Goal: Transaction & Acquisition: Purchase product/service

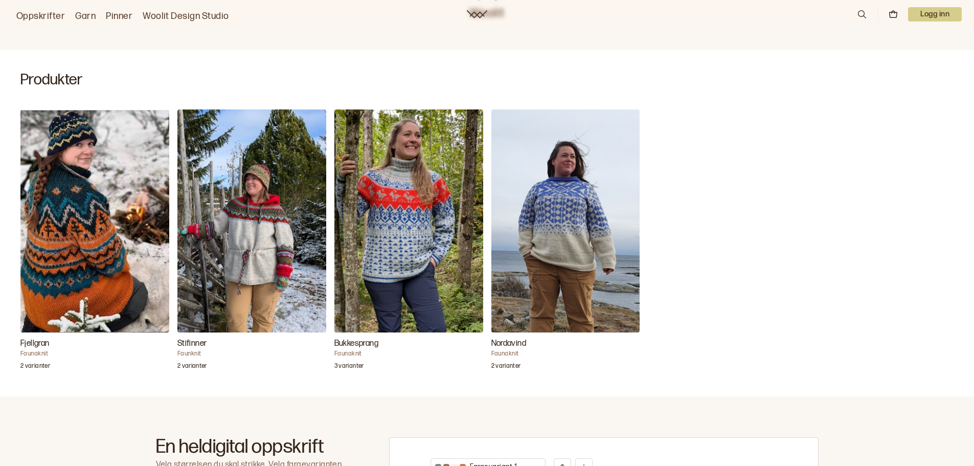
scroll to position [215, 0]
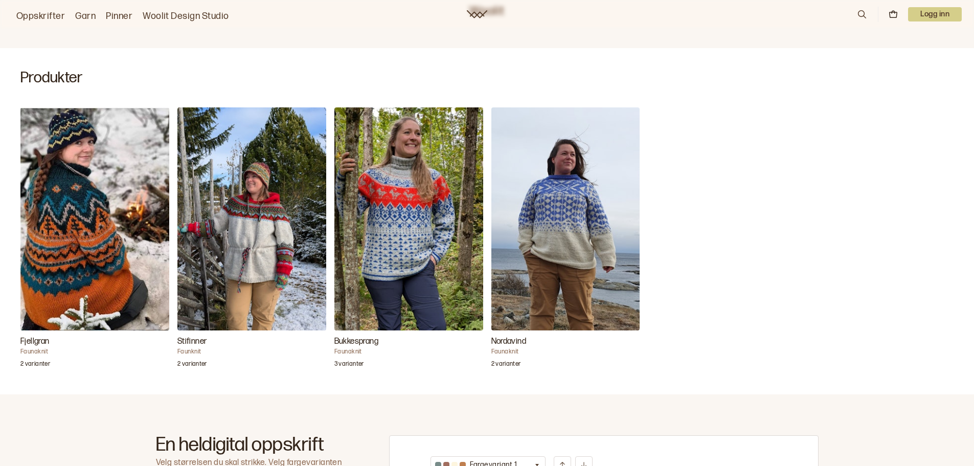
click at [245, 233] on img "Stifinner" at bounding box center [251, 218] width 149 height 223
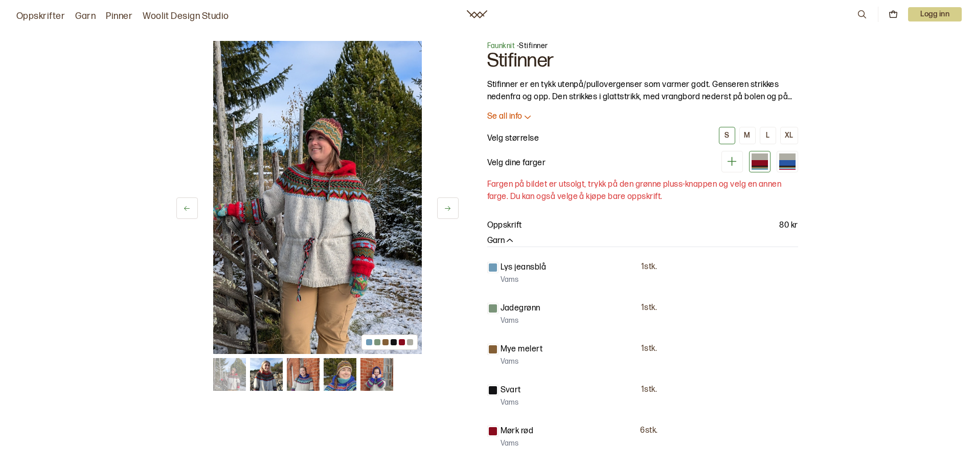
click at [443, 213] on button at bounding box center [447, 207] width 21 height 21
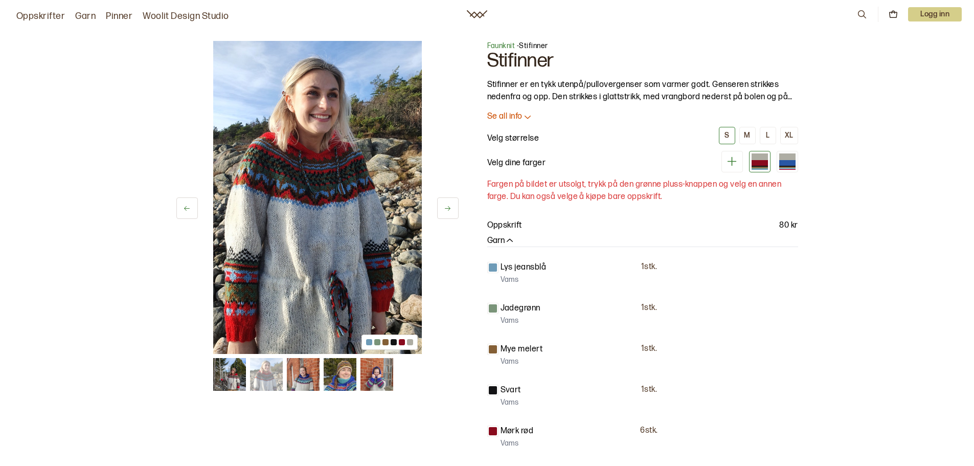
click at [443, 213] on button at bounding box center [447, 207] width 21 height 21
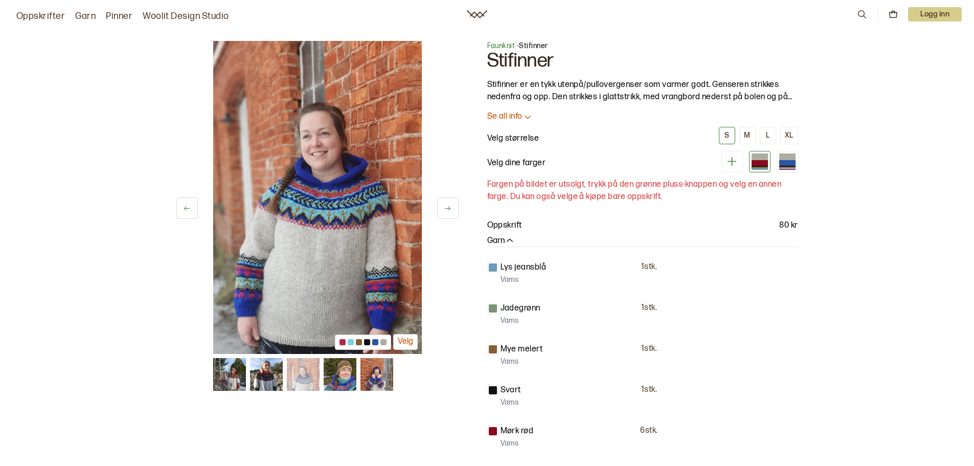
click at [443, 213] on button at bounding box center [447, 207] width 21 height 21
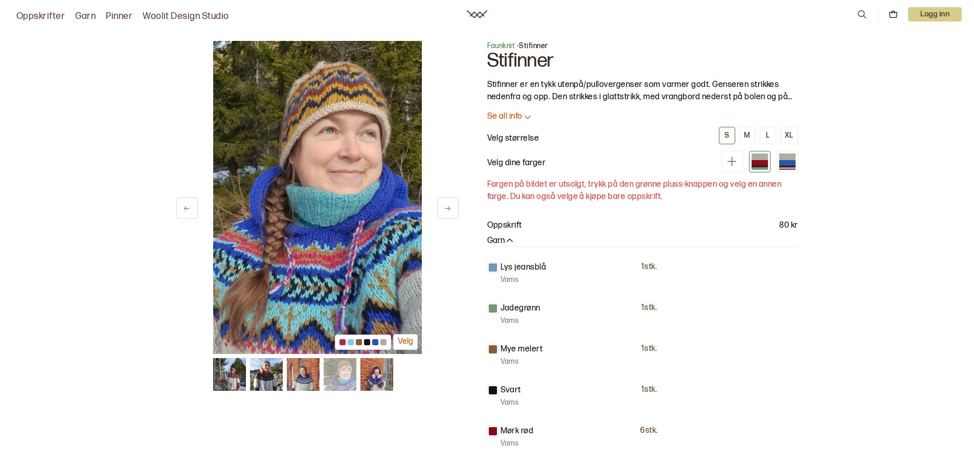
click at [443, 213] on button at bounding box center [447, 207] width 21 height 21
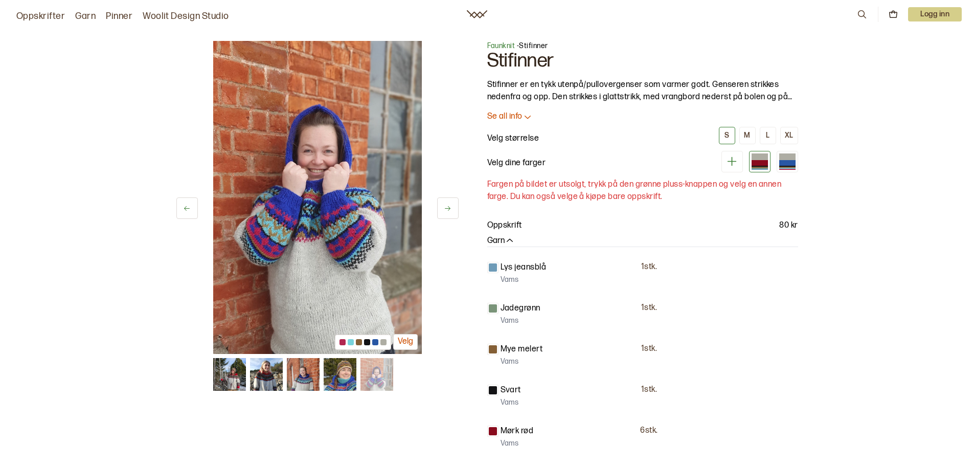
click at [443, 213] on button at bounding box center [447, 207] width 21 height 21
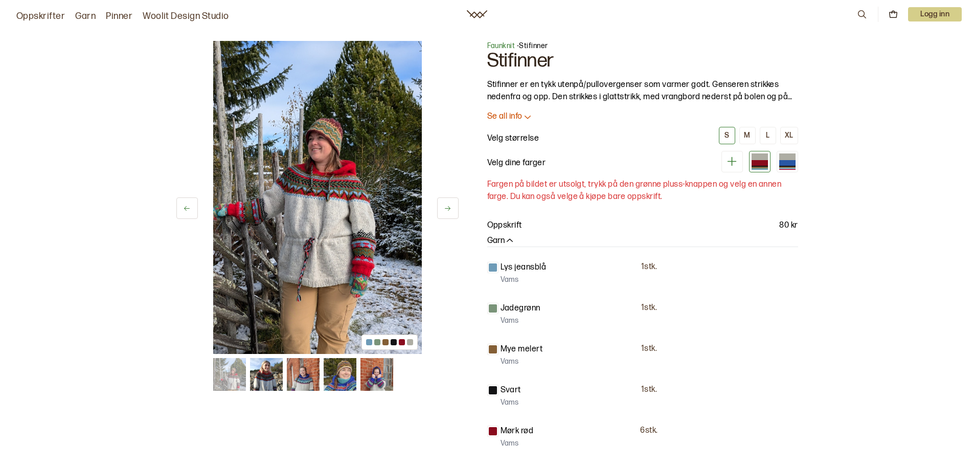
click at [443, 213] on button at bounding box center [447, 207] width 21 height 21
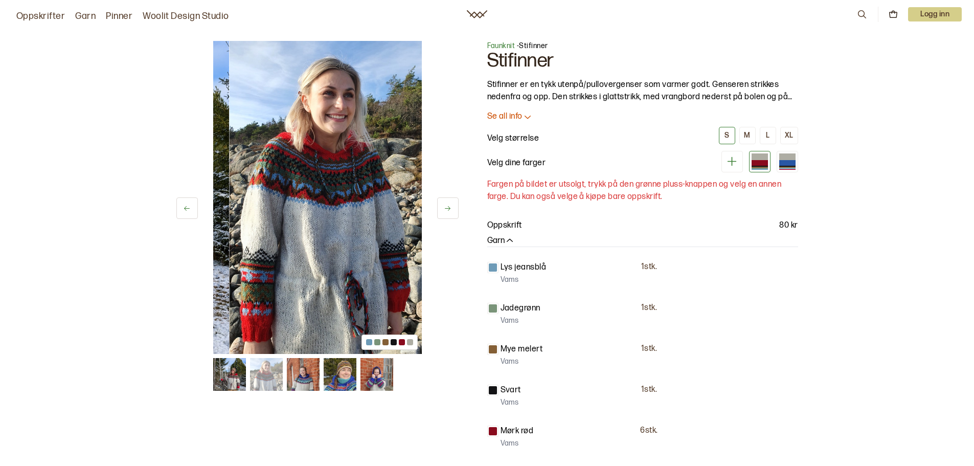
click at [443, 213] on button at bounding box center [447, 207] width 21 height 21
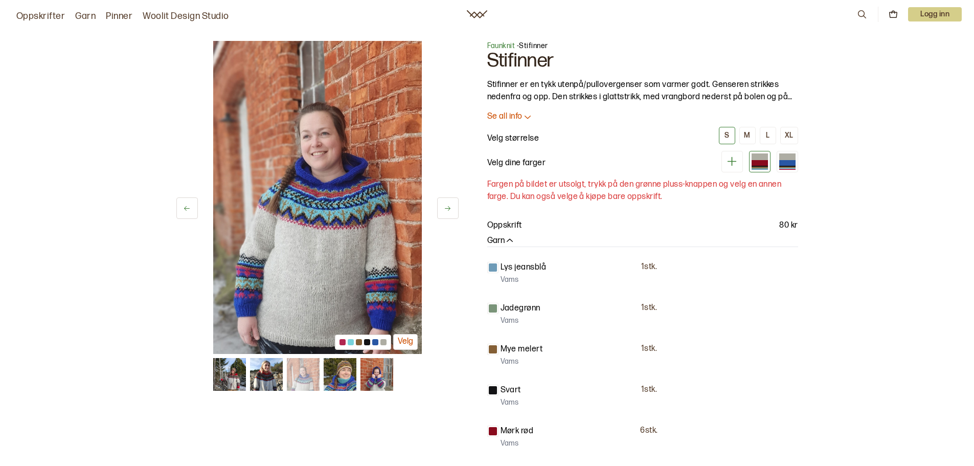
click at [443, 213] on button at bounding box center [447, 207] width 21 height 21
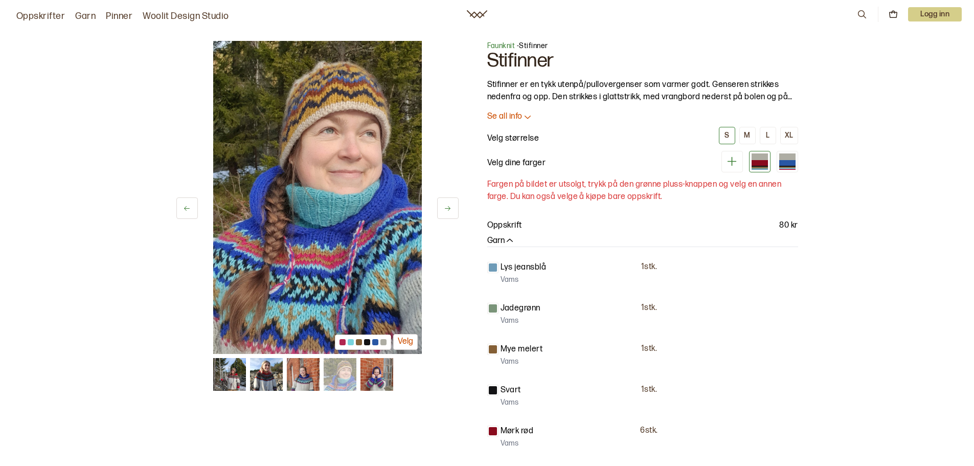
click at [443, 213] on button at bounding box center [447, 207] width 21 height 21
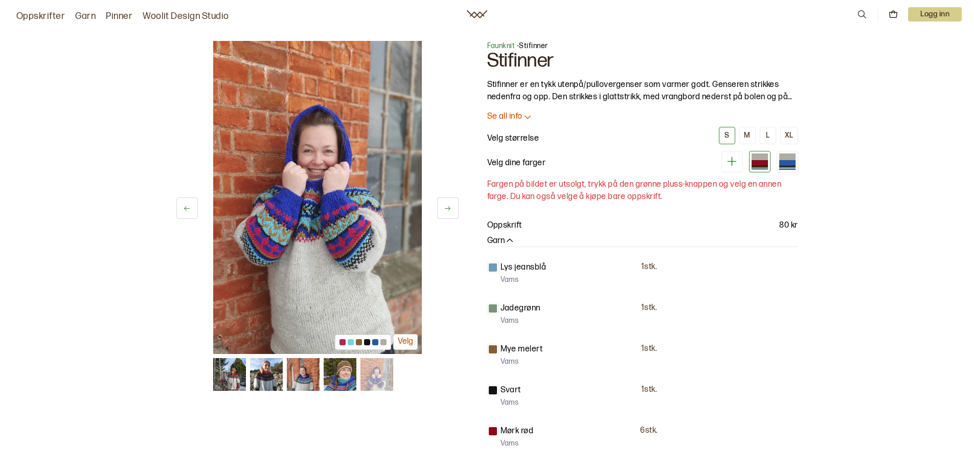
click at [443, 213] on button at bounding box center [447, 207] width 21 height 21
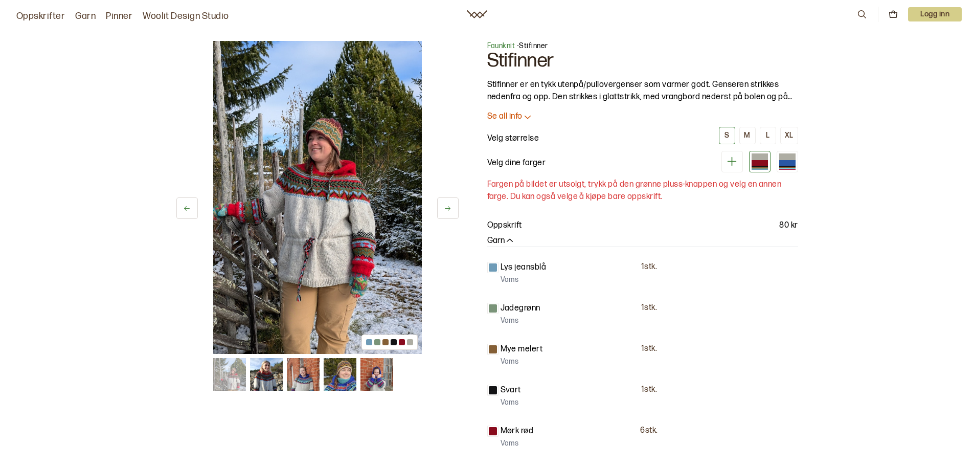
click at [443, 213] on button at bounding box center [447, 207] width 21 height 21
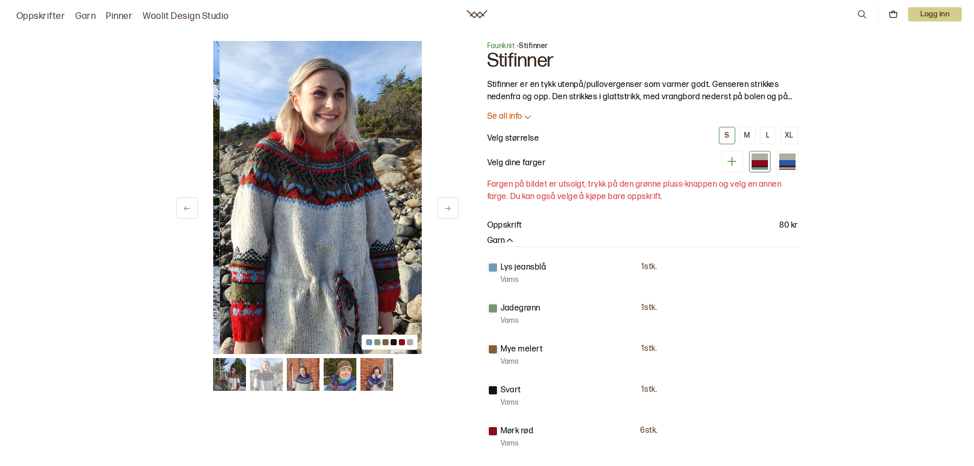
click at [443, 213] on button at bounding box center [447, 207] width 21 height 21
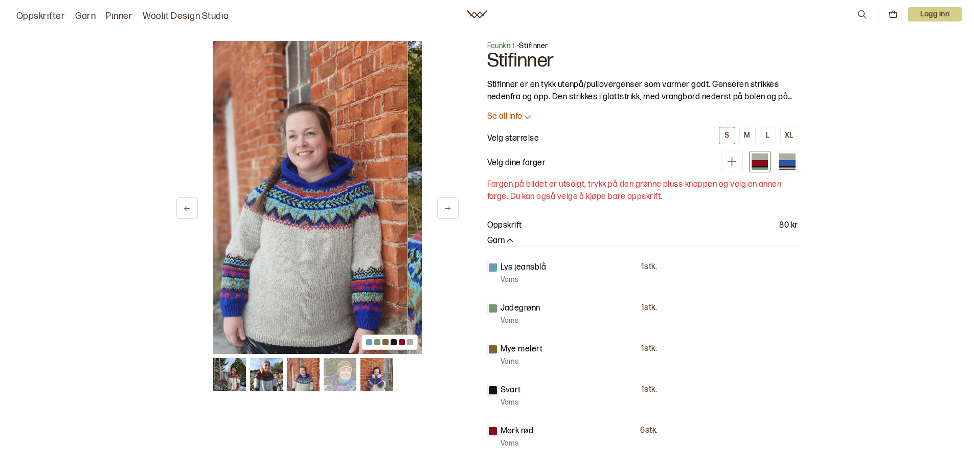
click at [443, 213] on button at bounding box center [447, 207] width 21 height 21
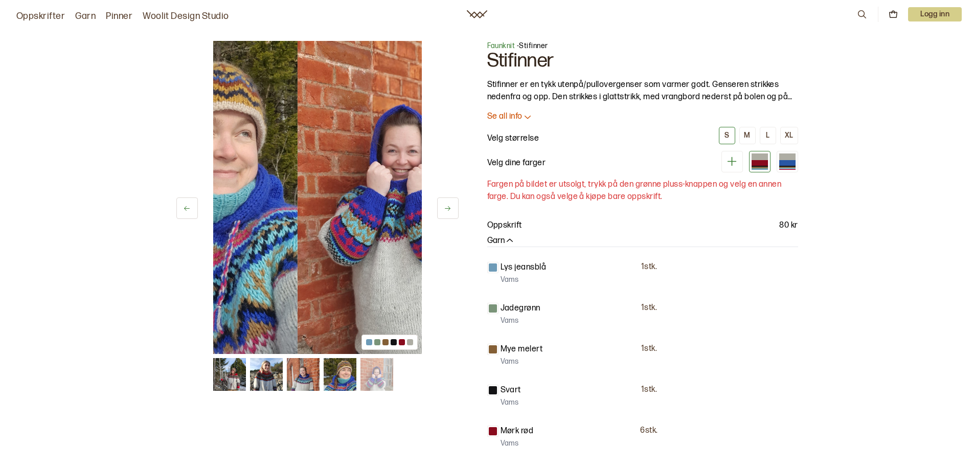
click at [443, 213] on button at bounding box center [447, 207] width 21 height 21
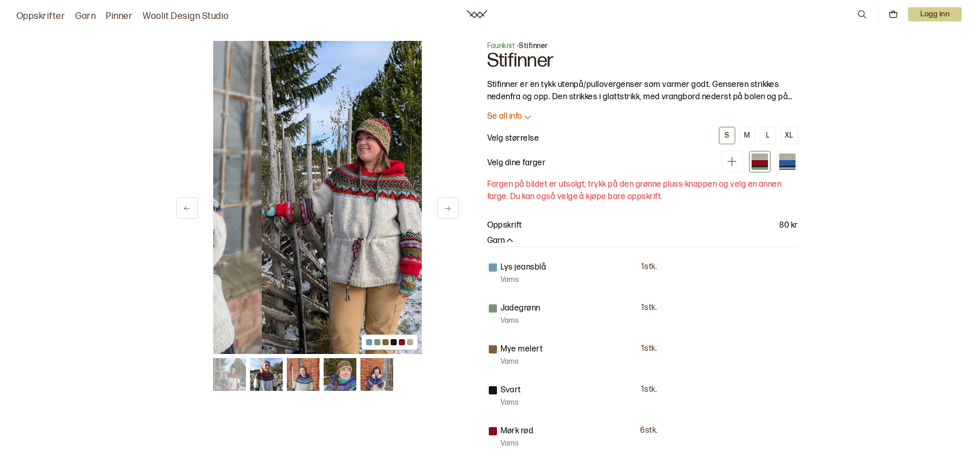
click at [443, 213] on button at bounding box center [447, 207] width 21 height 21
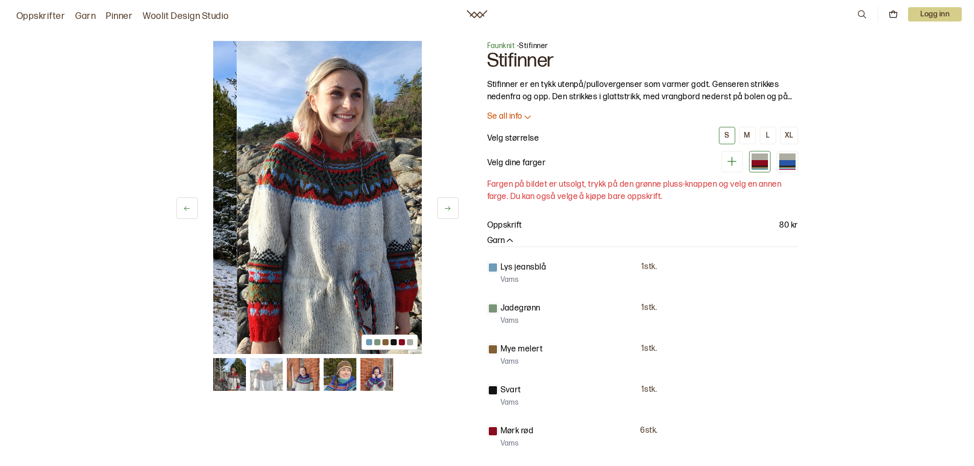
click at [443, 213] on button at bounding box center [447, 207] width 21 height 21
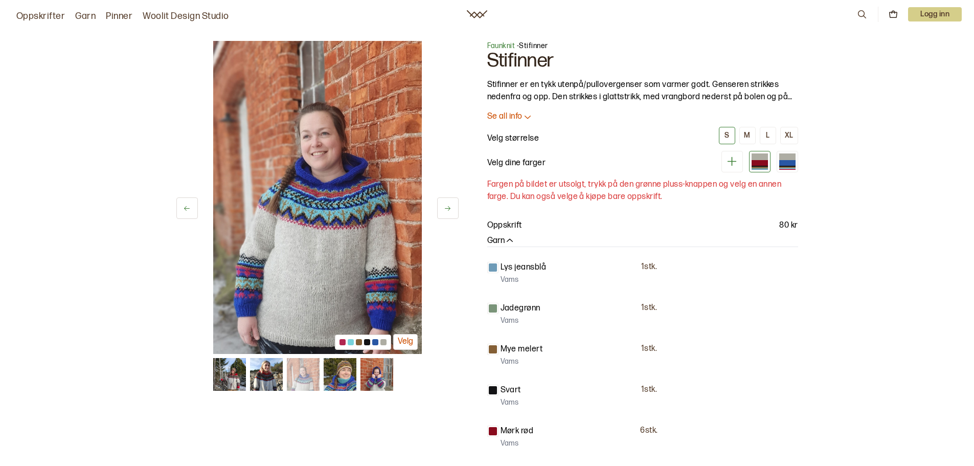
click at [443, 213] on button at bounding box center [447, 207] width 21 height 21
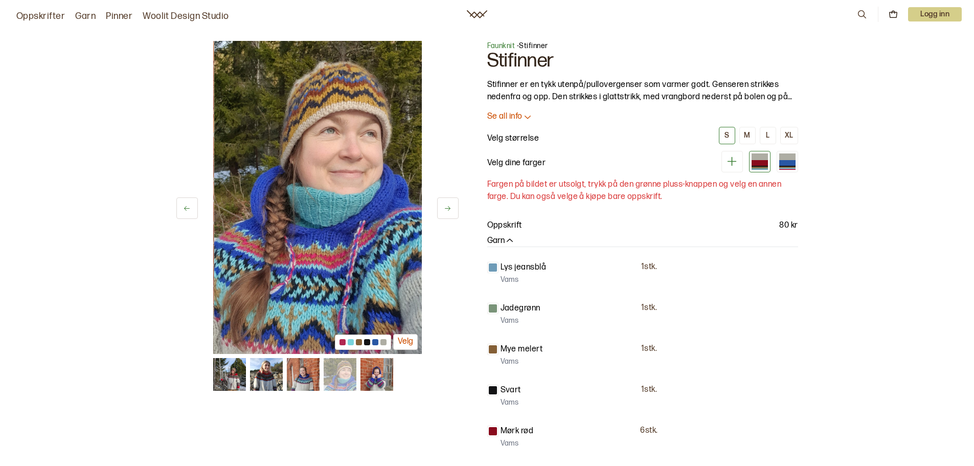
click at [443, 213] on button at bounding box center [447, 207] width 21 height 21
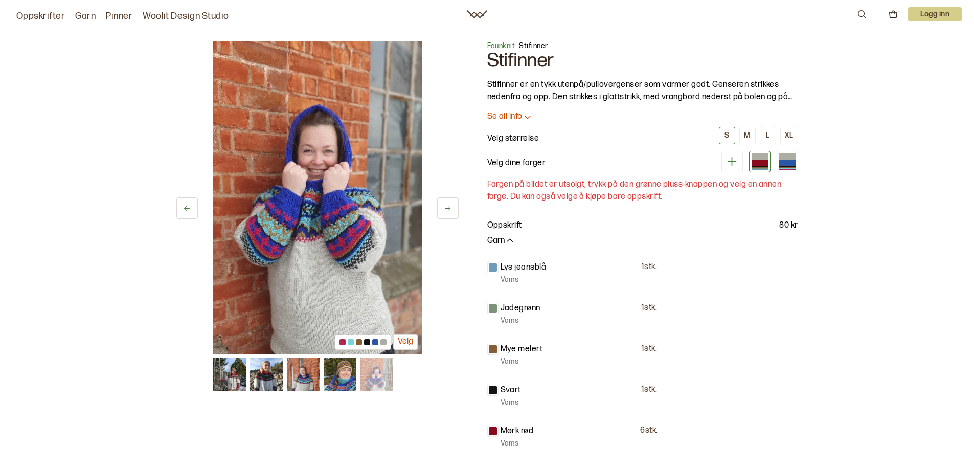
click at [185, 205] on icon at bounding box center [187, 208] width 8 height 8
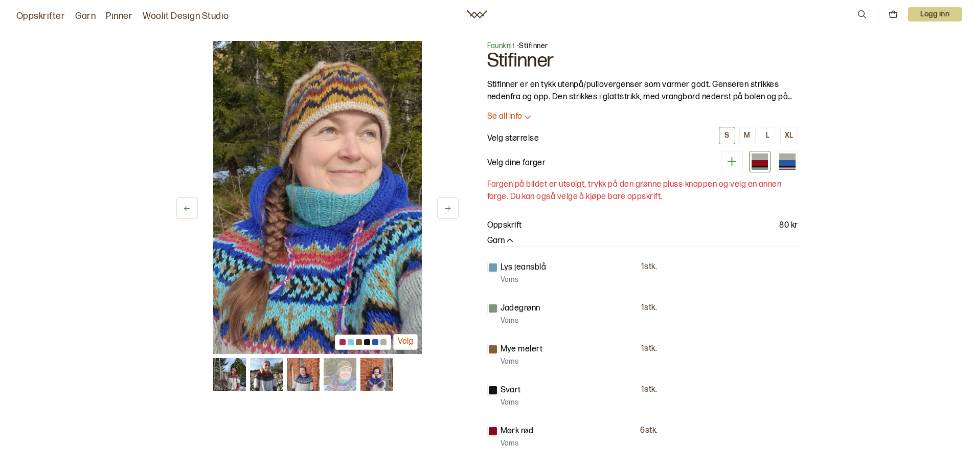
click at [440, 210] on button at bounding box center [447, 207] width 21 height 21
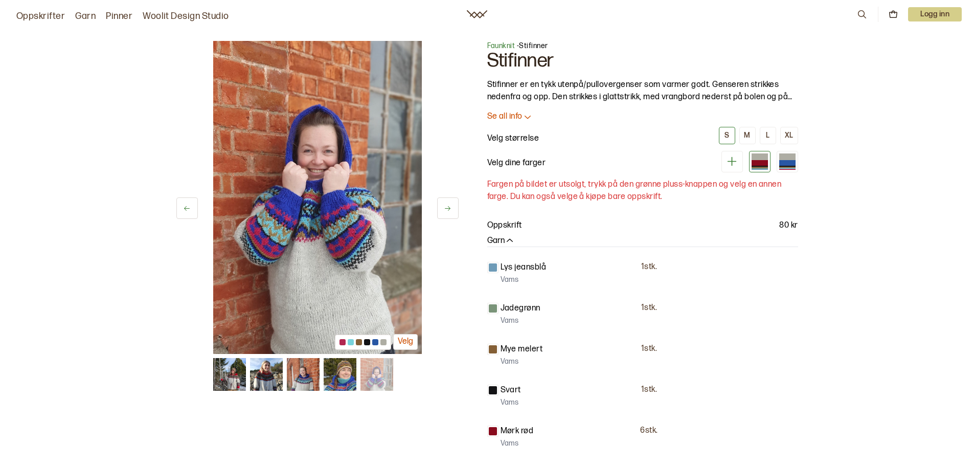
click at [440, 210] on button at bounding box center [447, 207] width 21 height 21
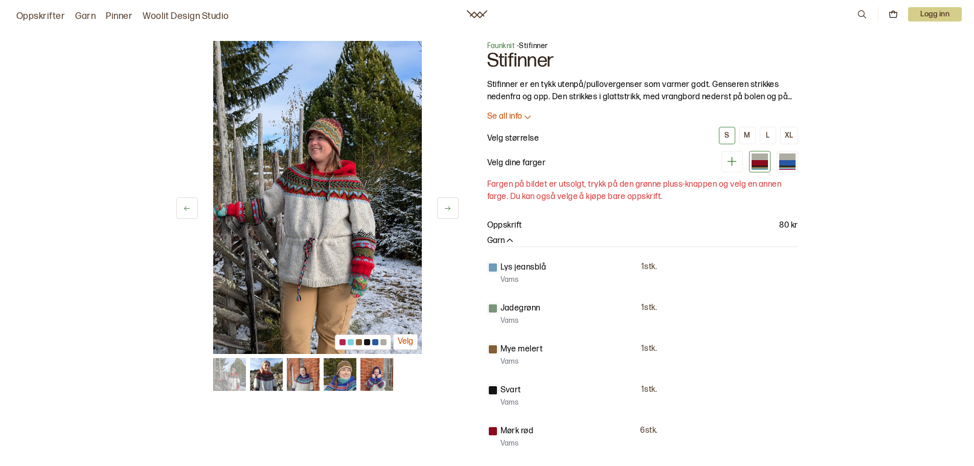
click at [440, 210] on button at bounding box center [447, 207] width 21 height 21
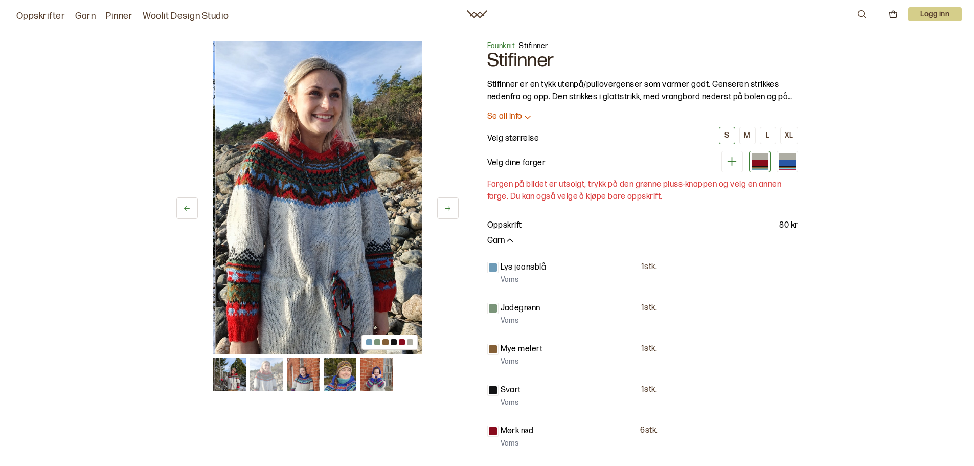
click at [440, 210] on button at bounding box center [447, 207] width 21 height 21
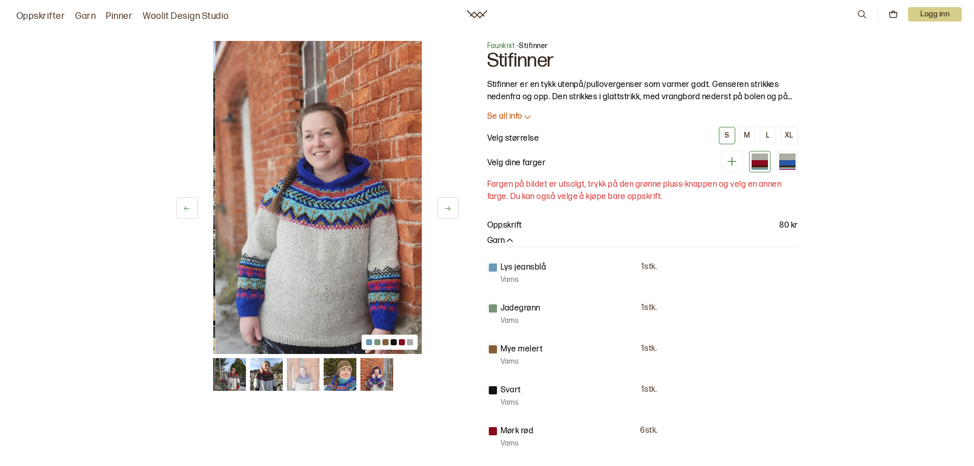
click at [440, 210] on button at bounding box center [447, 207] width 21 height 21
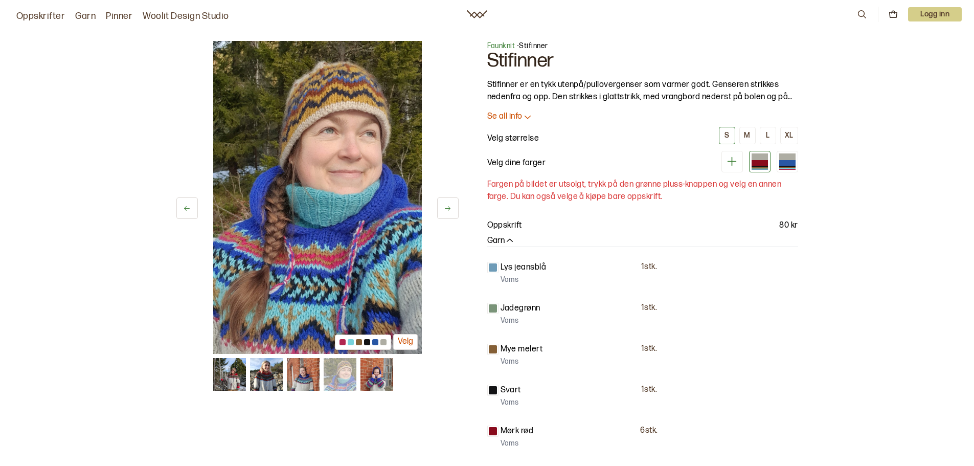
click at [440, 210] on button at bounding box center [447, 207] width 21 height 21
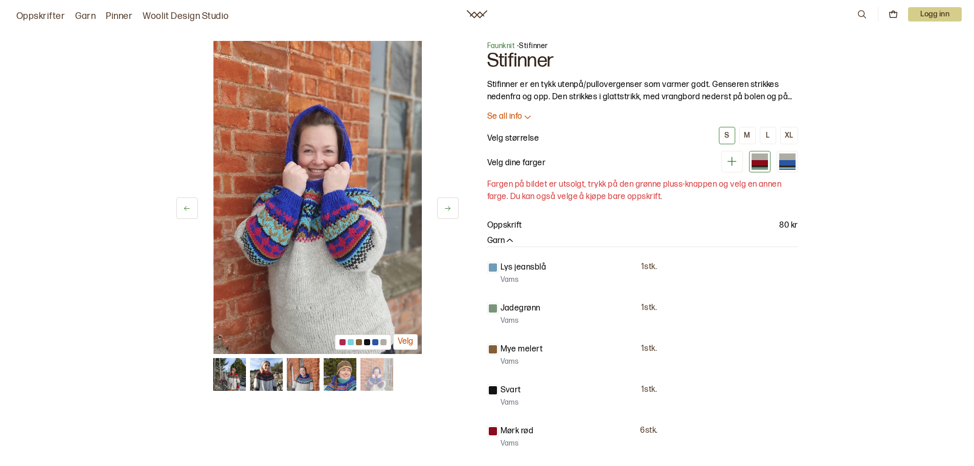
click at [440, 210] on button at bounding box center [447, 207] width 21 height 21
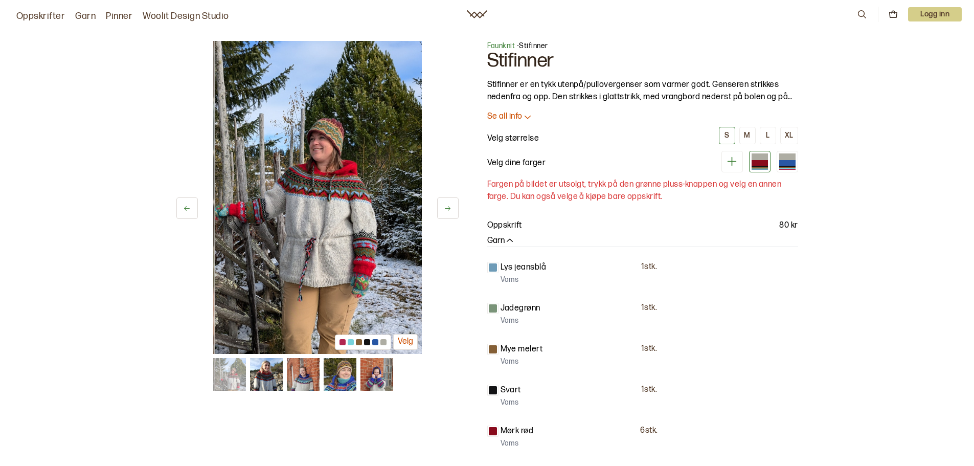
click at [440, 210] on button at bounding box center [447, 207] width 21 height 21
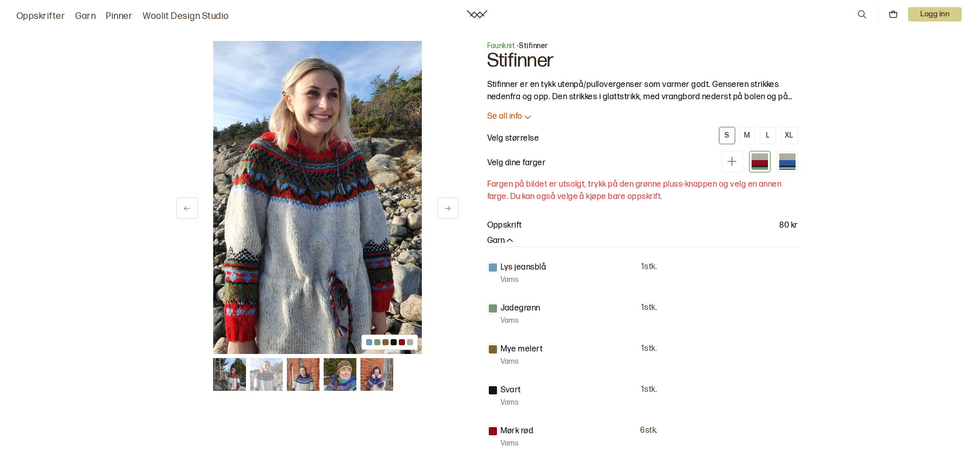
click at [440, 210] on button at bounding box center [447, 207] width 21 height 21
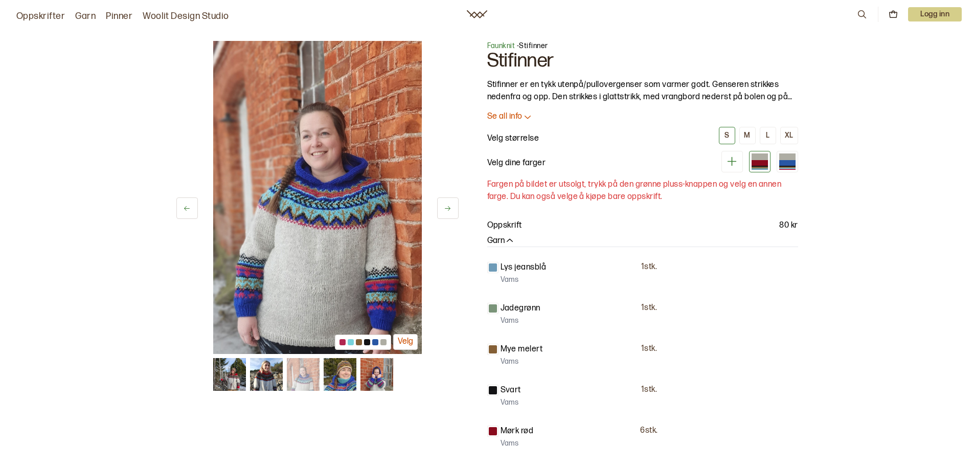
click at [440, 210] on button at bounding box center [447, 207] width 21 height 21
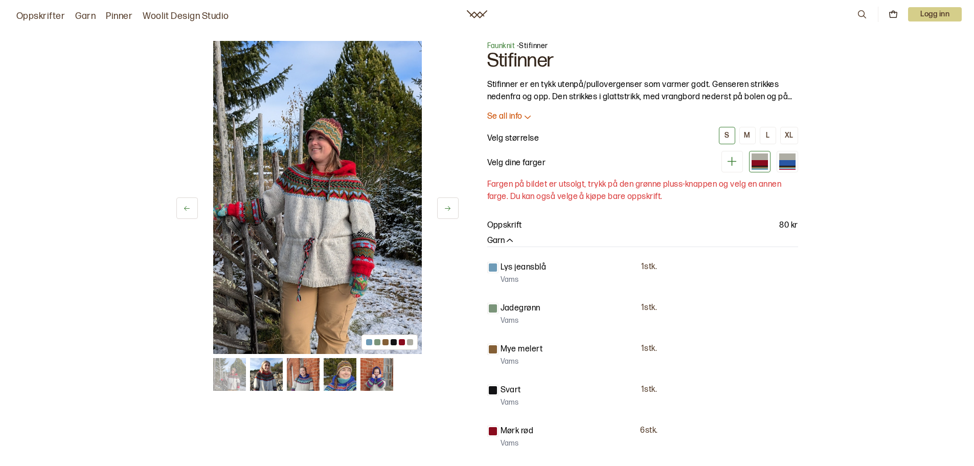
click at [183, 17] on link "Woolit Design Studio" at bounding box center [186, 16] width 86 height 14
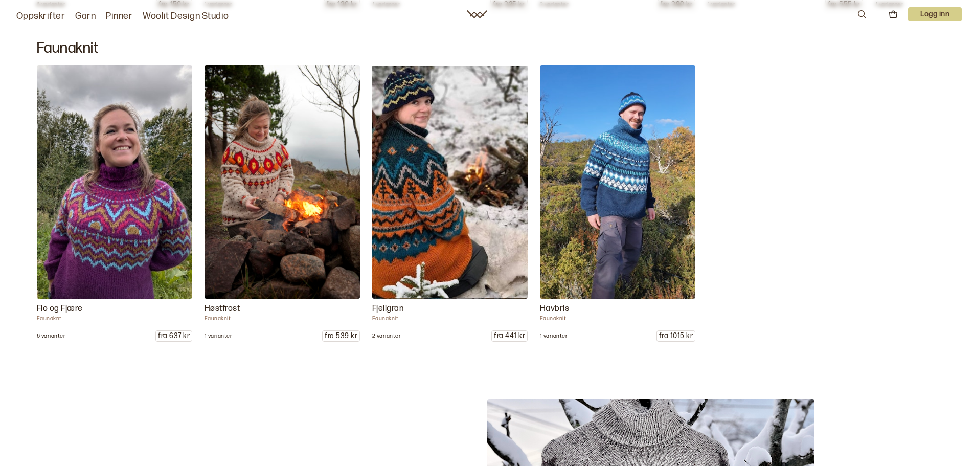
scroll to position [9145, 0]
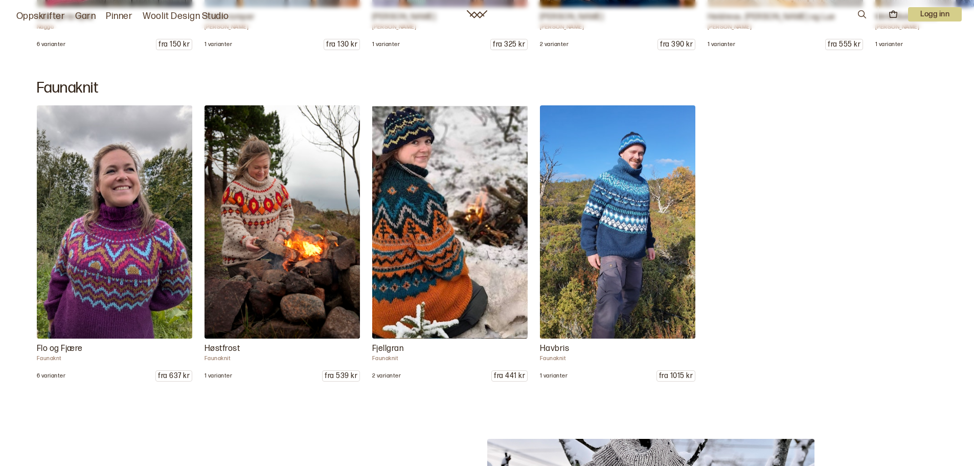
click at [77, 89] on h2 "Faunaknit" at bounding box center [487, 88] width 900 height 18
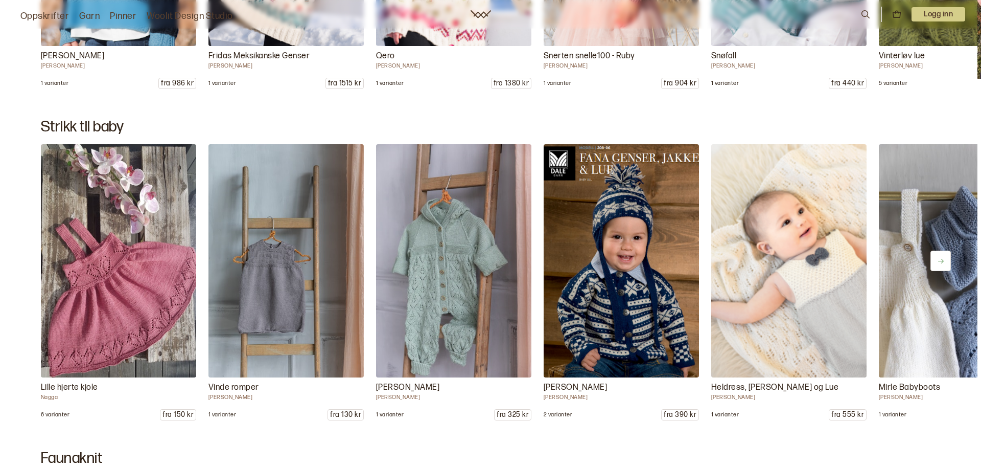
scroll to position [8722, 0]
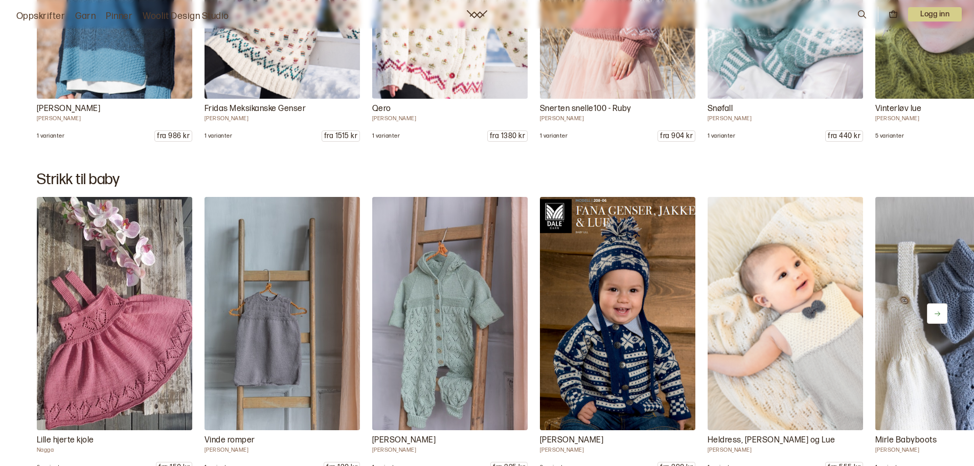
click at [857, 9] on icon at bounding box center [861, 14] width 11 height 11
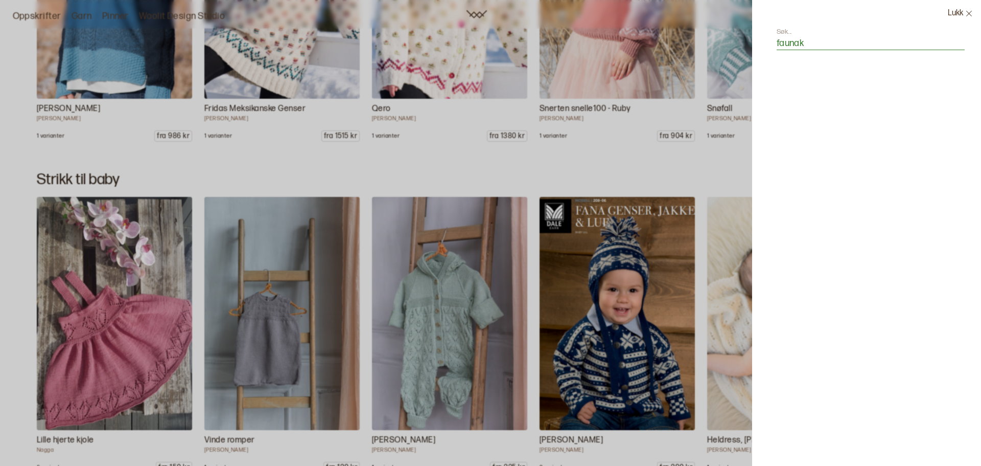
type input "faunaknit"
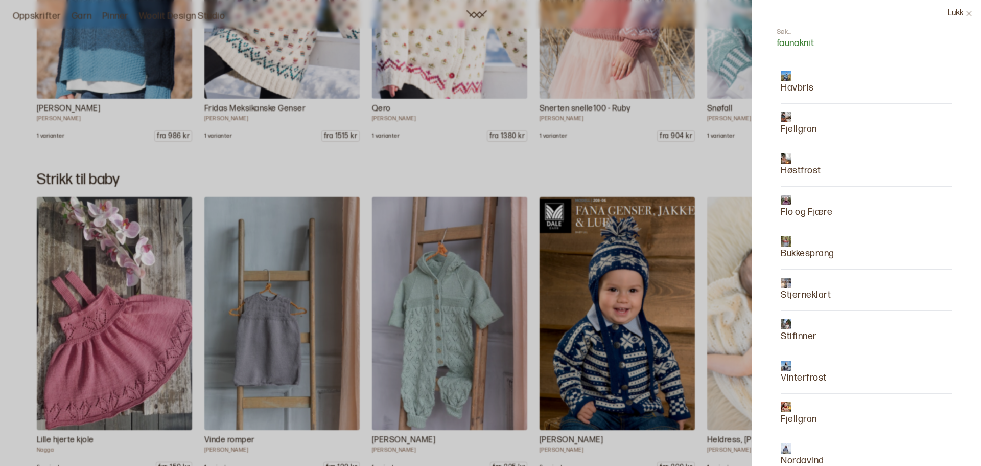
click at [798, 88] on p "Havbris" at bounding box center [797, 88] width 33 height 14
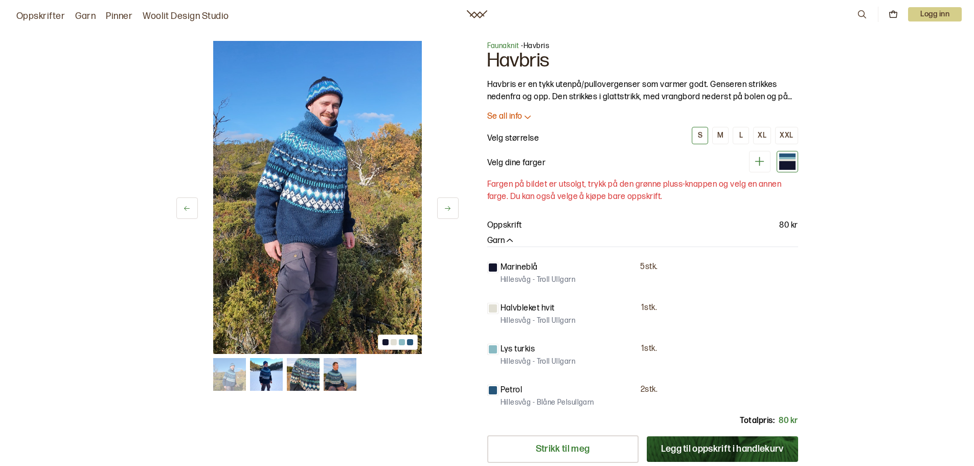
click at [478, 17] on icon at bounding box center [477, 14] width 20 height 8
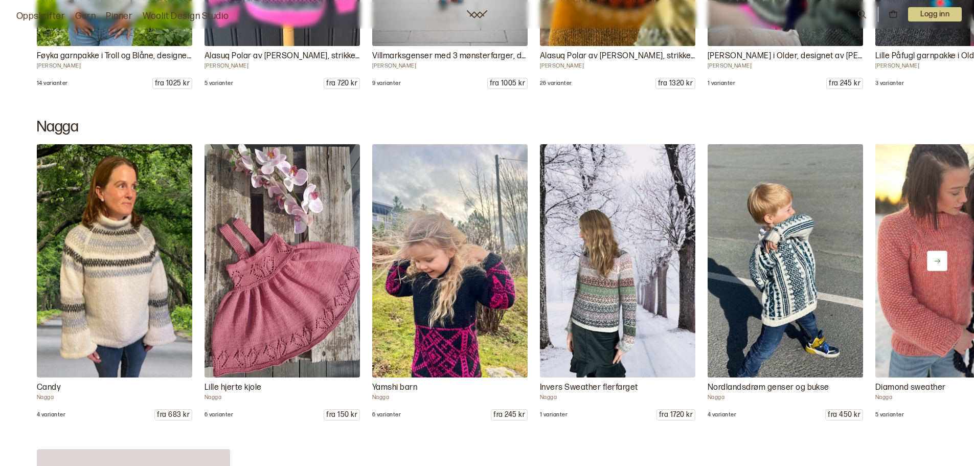
scroll to position [6383, 0]
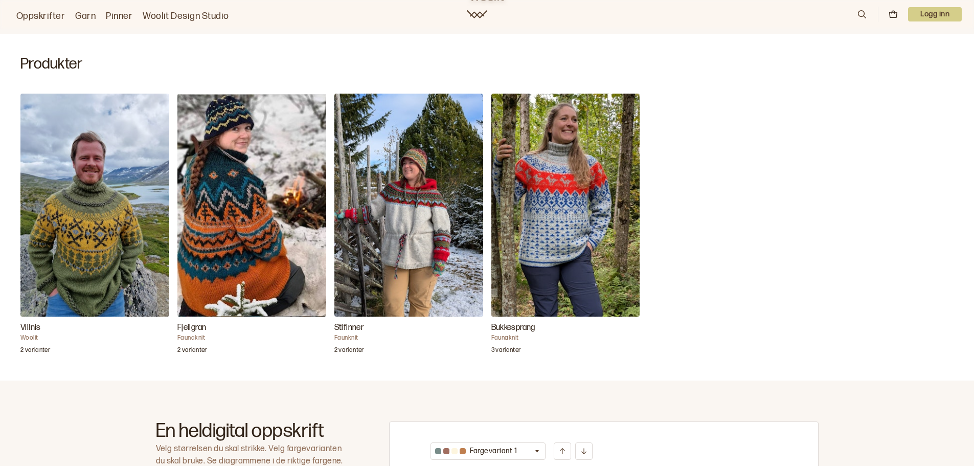
scroll to position [226, 0]
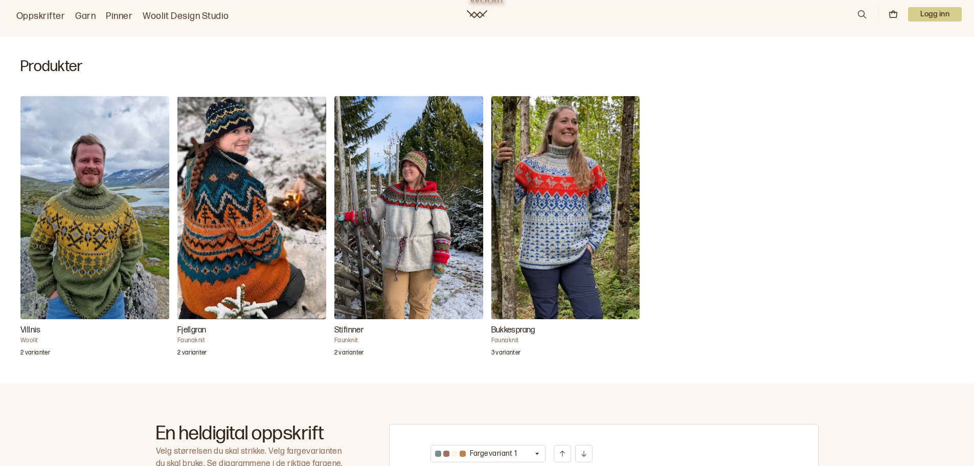
drag, startPoint x: 976, startPoint y: 67, endPoint x: 981, endPoint y: 114, distance: 46.8
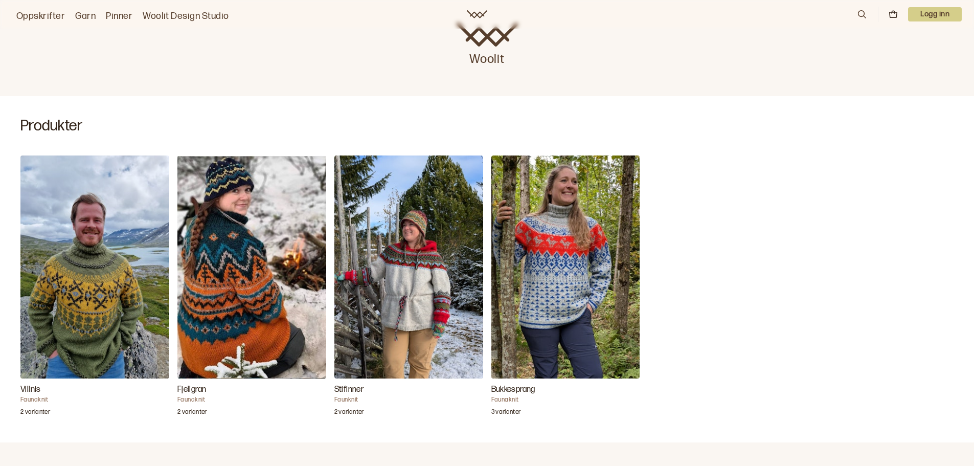
scroll to position [144, 0]
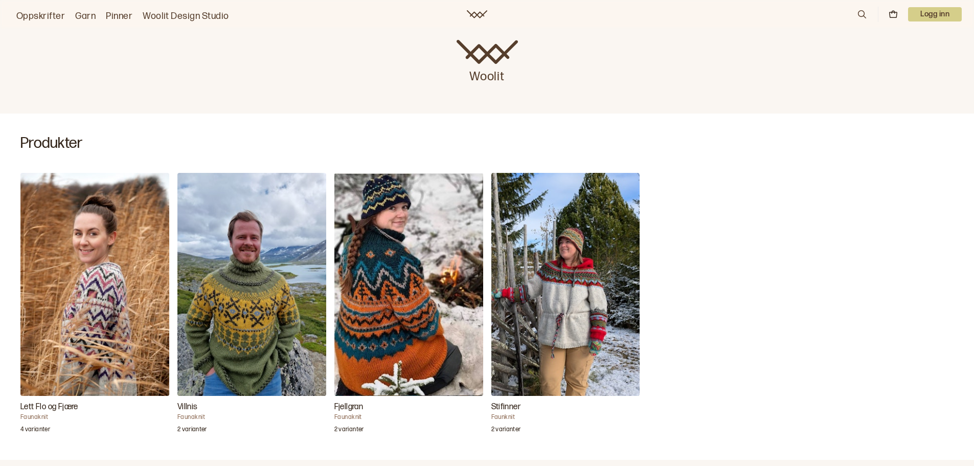
scroll to position [152, 0]
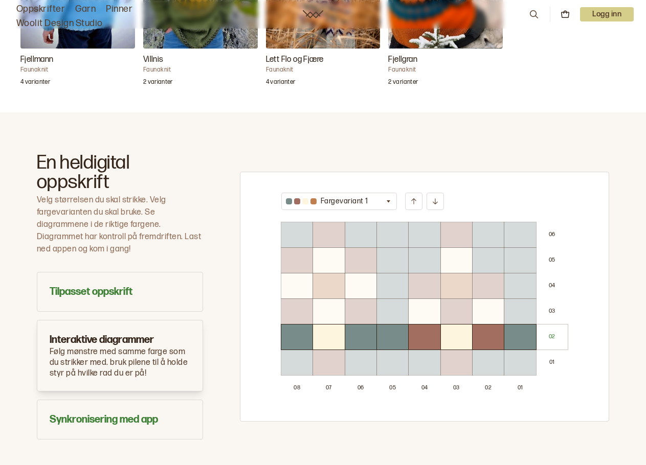
scroll to position [166, 0]
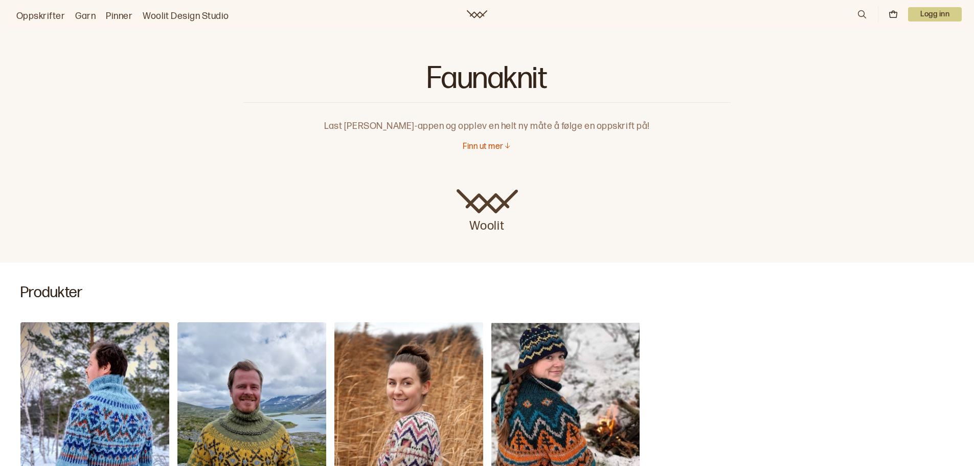
scroll to position [166, 0]
